Goal: Task Accomplishment & Management: Manage account settings

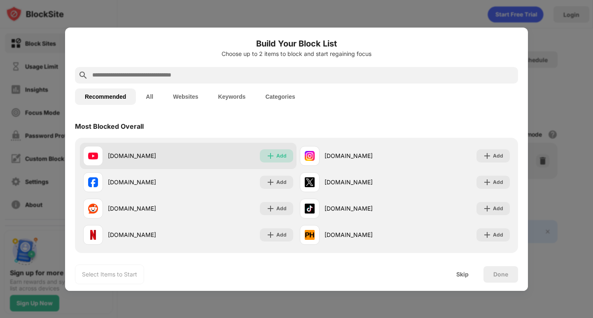
click at [280, 156] on div "Add" at bounding box center [281, 156] width 10 height 8
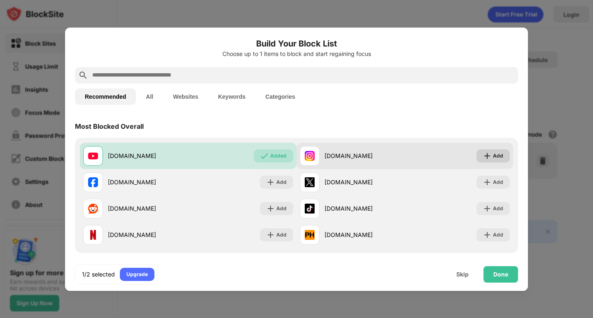
click at [493, 156] on div "Add" at bounding box center [498, 156] width 10 height 8
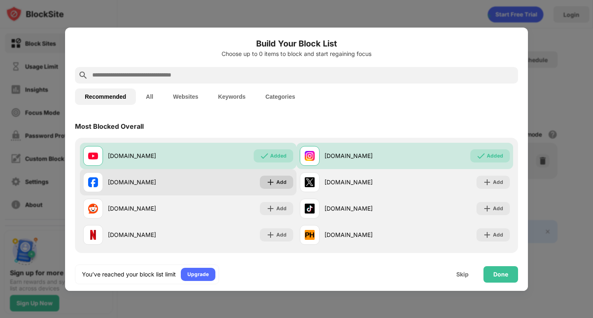
click at [277, 179] on div "Add" at bounding box center [281, 182] width 10 height 8
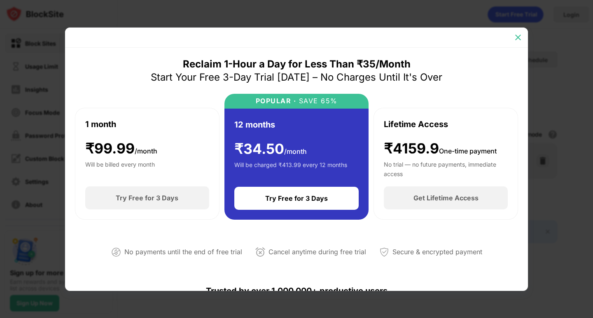
click at [517, 36] on img at bounding box center [518, 37] width 8 height 8
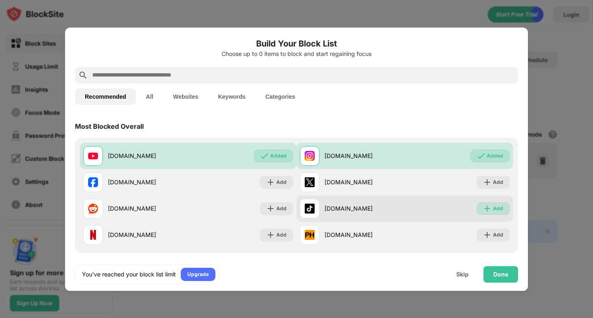
click at [493, 207] on div "Add" at bounding box center [498, 209] width 10 height 8
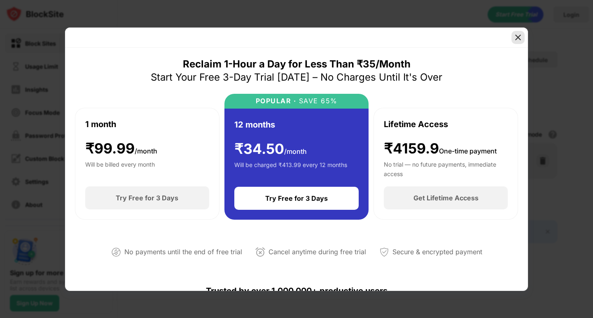
click at [520, 33] on img at bounding box center [518, 37] width 8 height 8
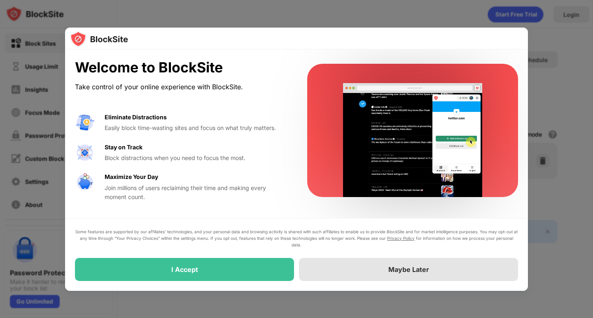
click at [408, 266] on div "Maybe Later" at bounding box center [408, 269] width 41 height 8
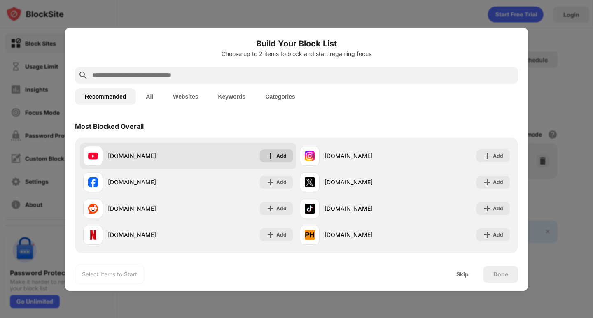
click at [271, 153] on img at bounding box center [270, 156] width 8 height 8
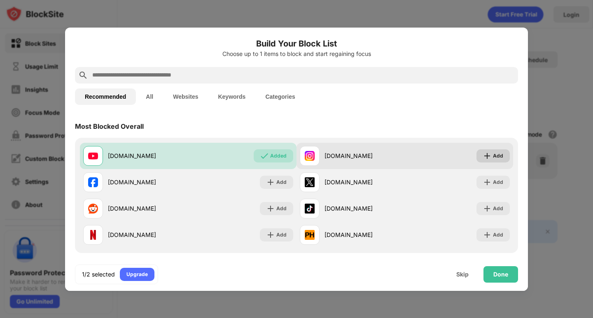
click at [485, 152] on img at bounding box center [487, 156] width 8 height 8
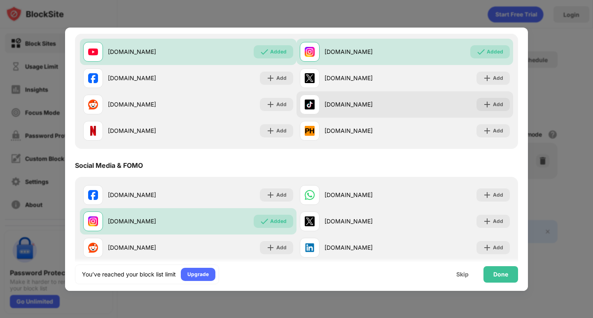
scroll to position [165, 0]
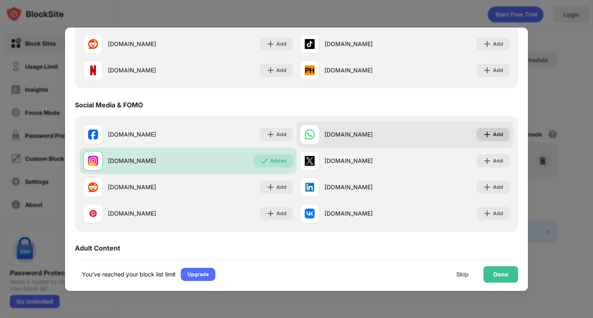
click at [493, 135] on div "Add" at bounding box center [498, 134] width 10 height 8
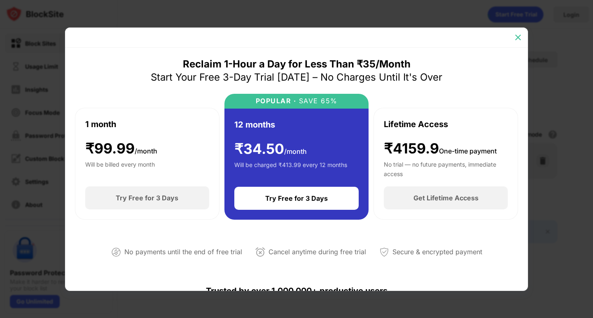
click at [519, 37] on img at bounding box center [518, 37] width 8 height 8
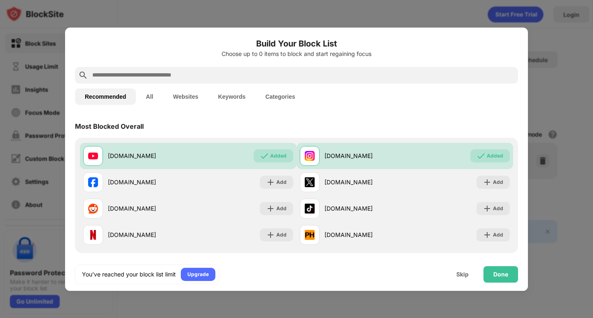
click at [177, 96] on button "Websites" at bounding box center [185, 96] width 45 height 16
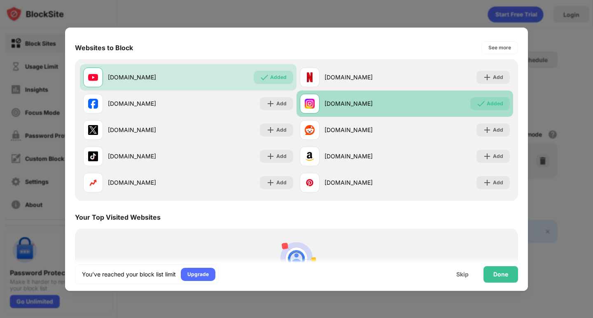
scroll to position [77, 0]
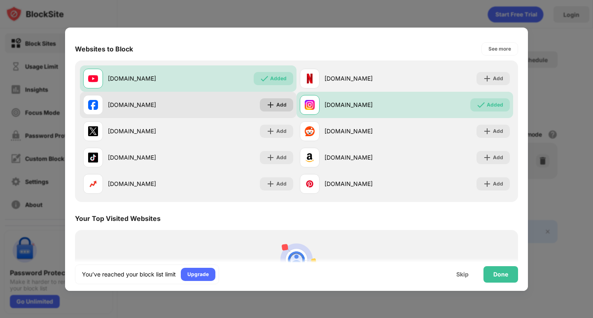
click at [280, 101] on div "Add" at bounding box center [281, 105] width 10 height 8
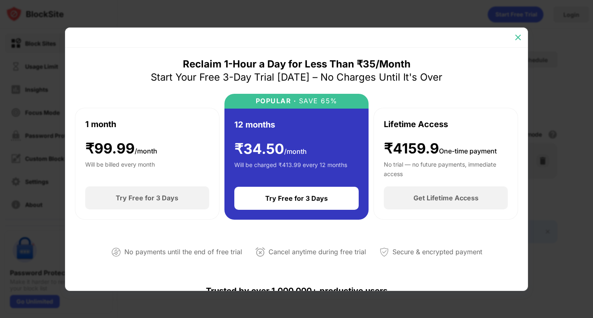
click at [519, 39] on img at bounding box center [518, 37] width 8 height 8
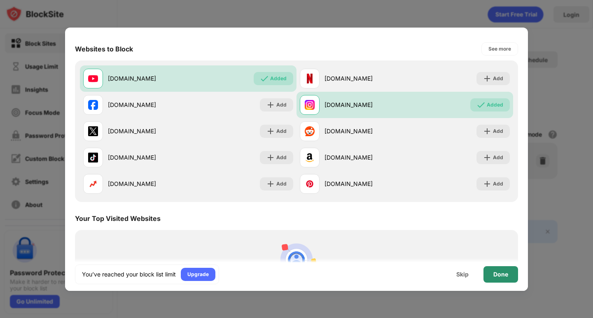
click at [504, 274] on div "Done" at bounding box center [500, 274] width 15 height 7
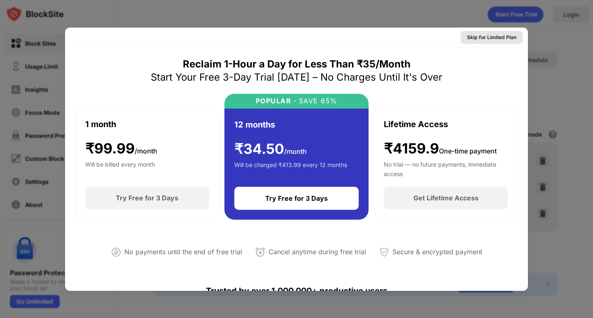
click at [488, 41] on div "Skip for Limited Plan" at bounding box center [491, 37] width 49 height 8
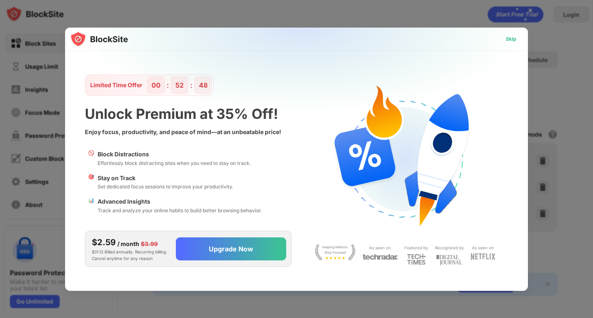
click at [511, 38] on div "Skip" at bounding box center [510, 39] width 11 height 8
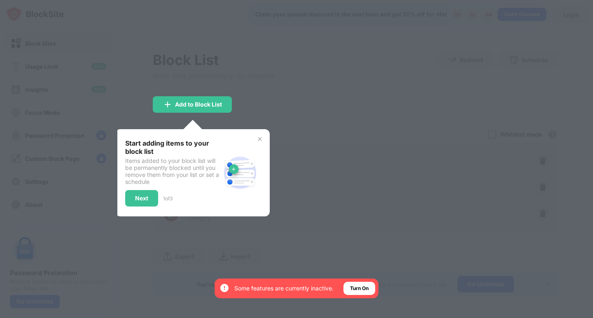
click at [261, 140] on img at bounding box center [259, 139] width 7 height 7
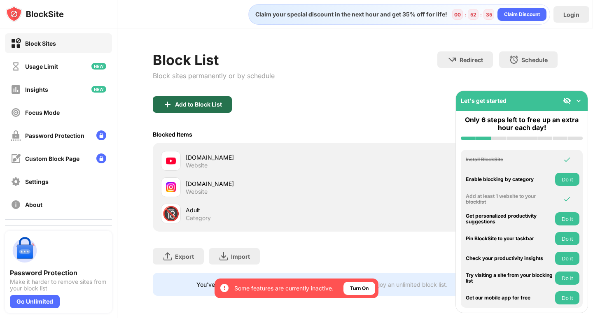
click at [199, 102] on div "Add to Block List" at bounding box center [198, 104] width 47 height 7
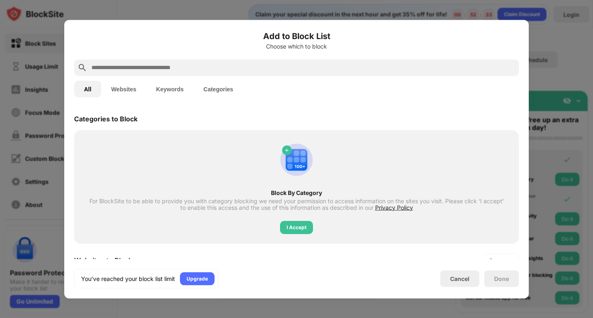
click at [137, 88] on button "Websites" at bounding box center [123, 89] width 45 height 16
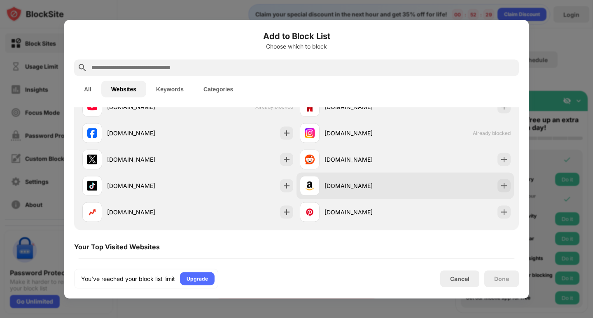
scroll to position [41, 0]
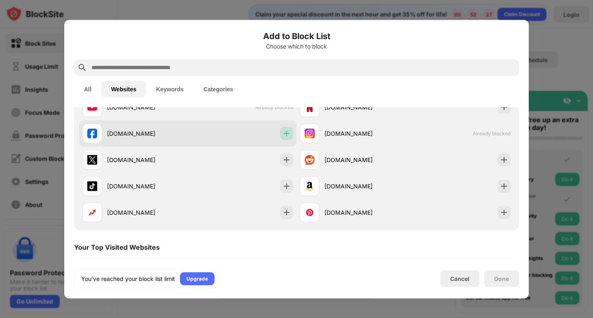
click at [282, 134] on img at bounding box center [286, 133] width 8 height 8
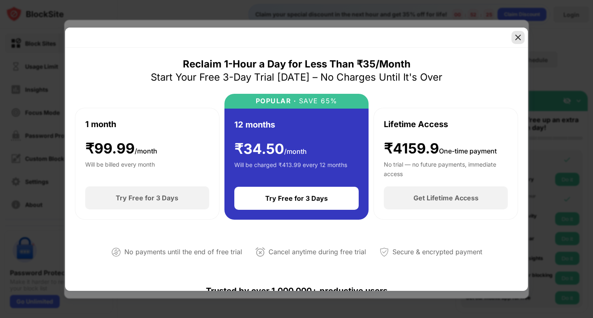
click at [514, 35] on img at bounding box center [518, 37] width 8 height 8
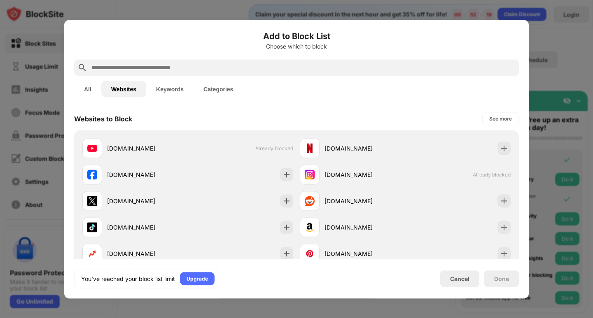
click at [502, 279] on div "Done" at bounding box center [501, 278] width 15 height 7
click at [498, 116] on div "See more" at bounding box center [500, 118] width 23 height 8
click at [169, 90] on button "Keywords" at bounding box center [169, 89] width 47 height 16
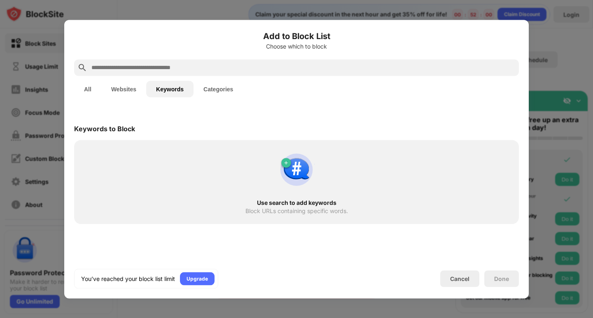
click at [220, 89] on button "Categories" at bounding box center [217, 89] width 49 height 16
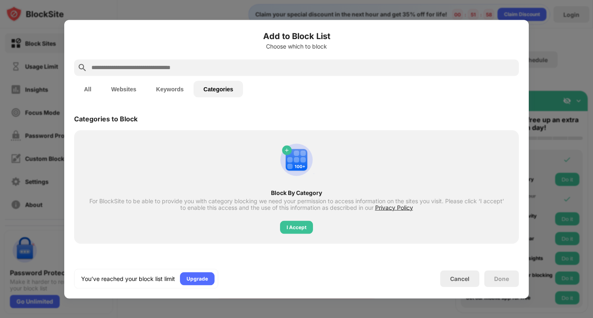
click at [91, 92] on button "All" at bounding box center [87, 89] width 27 height 16
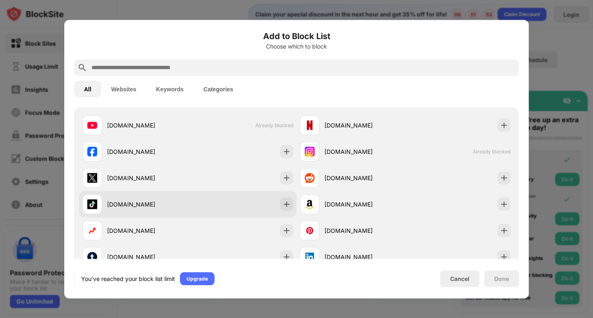
scroll to position [123, 0]
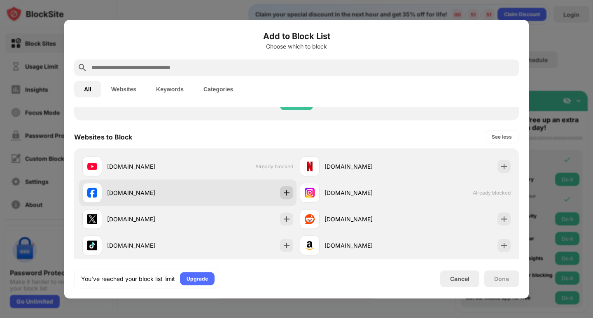
click at [283, 193] on img at bounding box center [286, 192] width 8 height 8
click at [283, 193] on body "By opting in, you ensure access to all the features and benefits that rely on t…" at bounding box center [296, 159] width 593 height 318
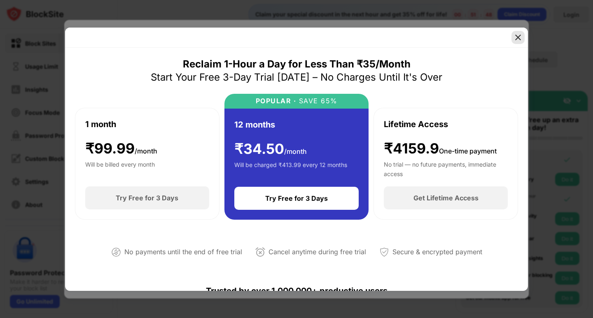
click at [518, 34] on img at bounding box center [518, 37] width 8 height 8
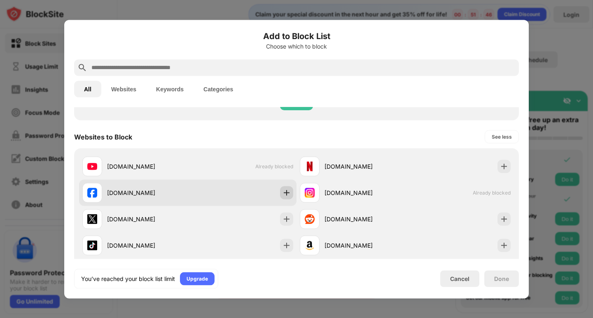
click at [282, 189] on img at bounding box center [286, 192] width 8 height 8
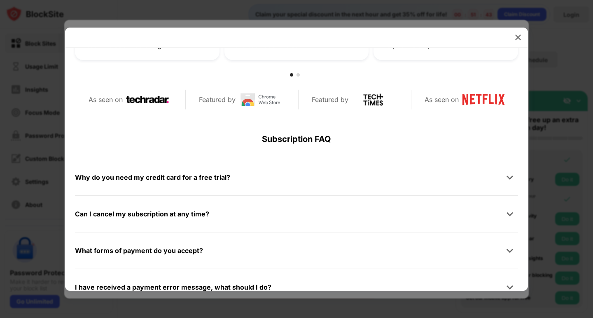
scroll to position [370, 0]
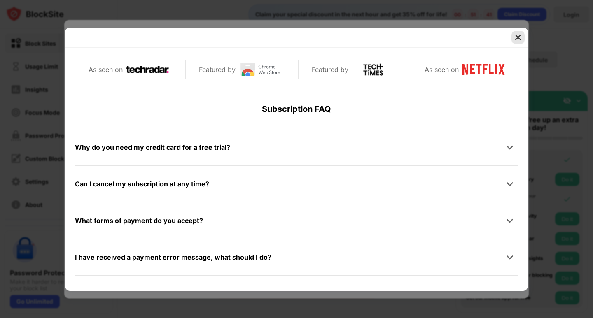
click at [521, 36] on img at bounding box center [518, 37] width 8 height 8
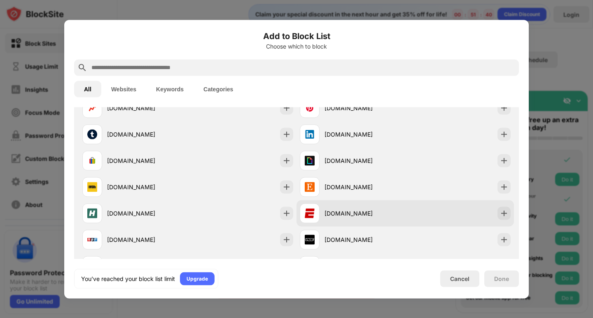
scroll to position [288, 0]
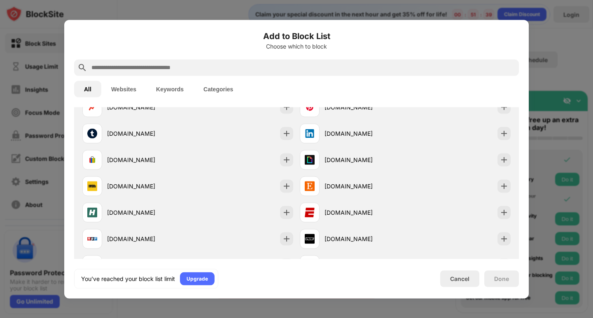
click at [510, 279] on div "Done" at bounding box center [501, 278] width 35 height 16
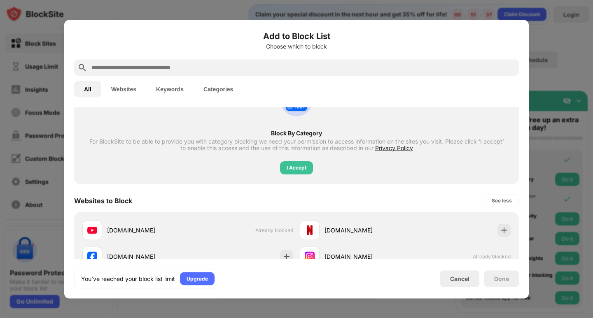
scroll to position [0, 0]
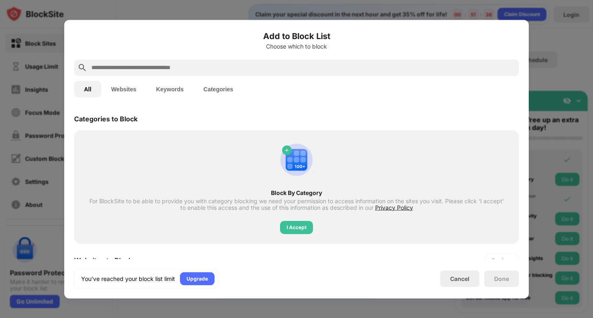
click at [516, 27] on div "Add to Block List Choose which to block All Websites Keywords Categories Catego…" at bounding box center [296, 159] width 464 height 279
click at [453, 279] on div "Cancel" at bounding box center [459, 278] width 19 height 7
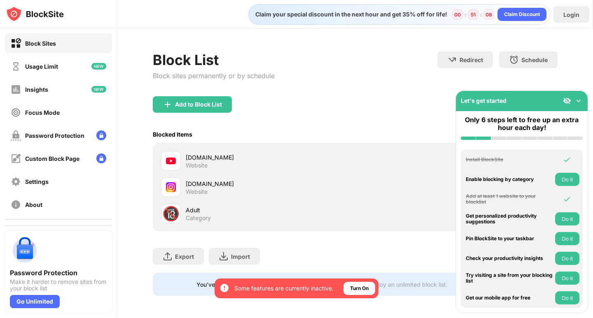
click at [56, 44] on div "Block Sites" at bounding box center [40, 43] width 31 height 7
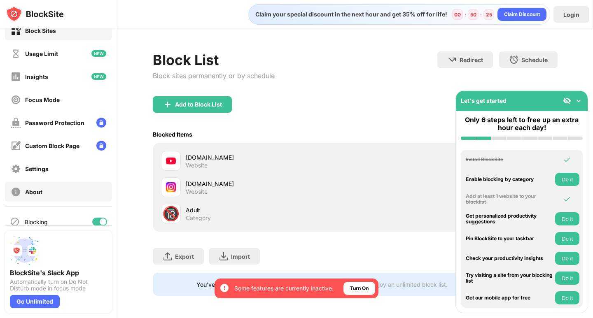
scroll to position [24, 0]
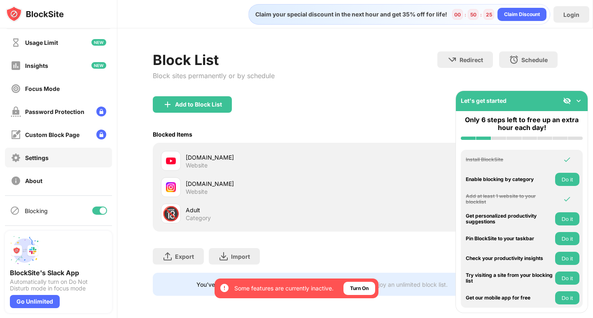
click at [57, 160] on div "Settings" at bounding box center [58, 158] width 107 height 20
